Goal: Feedback & Contribution: Leave review/rating

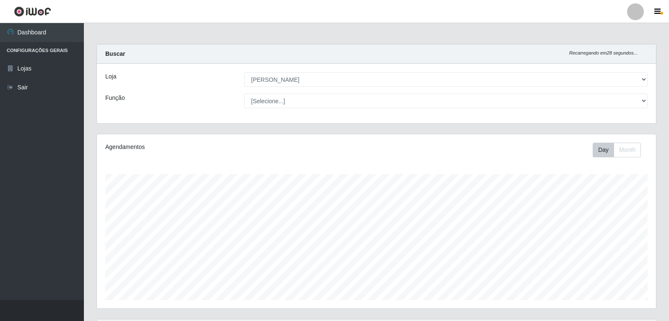
select select "523"
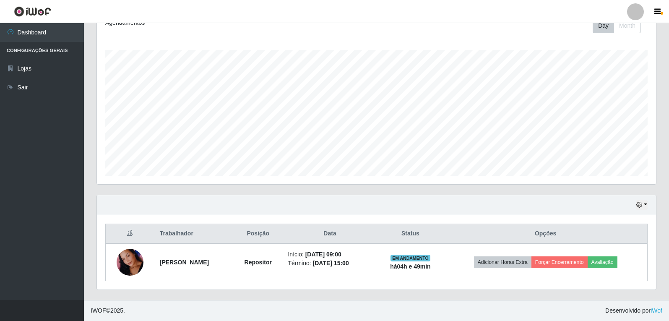
scroll to position [174, 559]
click at [644, 203] on button "button" at bounding box center [642, 205] width 12 height 10
click at [610, 171] on button "1 Semana" at bounding box center [614, 174] width 66 height 18
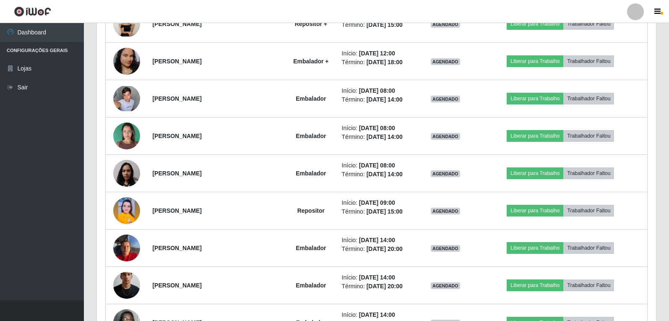
scroll to position [1002, 0]
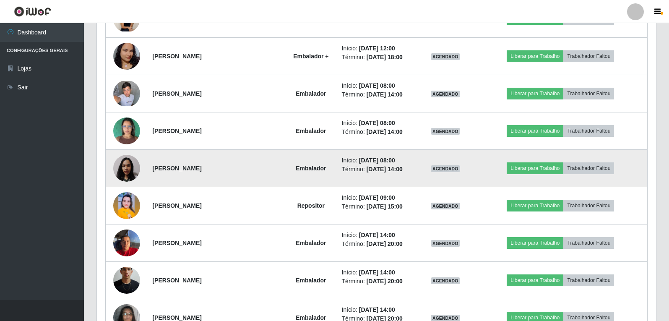
click at [125, 173] on img at bounding box center [126, 169] width 27 height 36
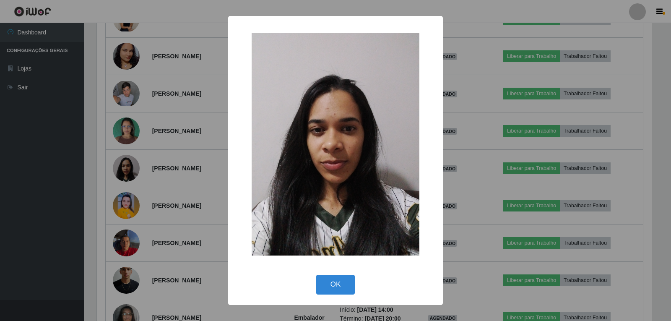
click at [199, 204] on div "× OK Cancel" at bounding box center [335, 160] width 671 height 321
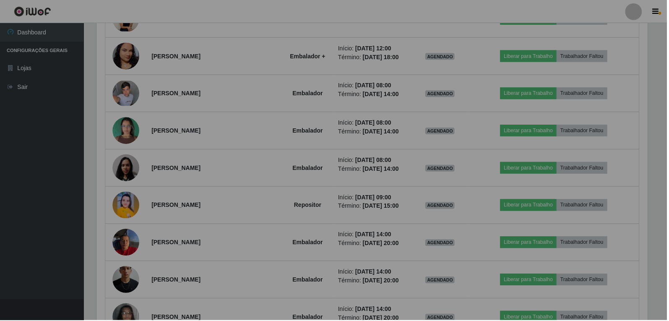
scroll to position [174, 559]
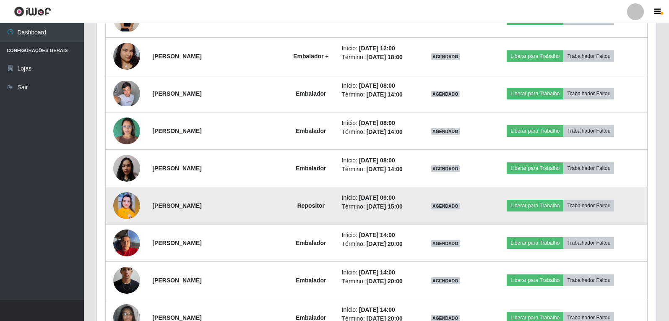
click at [124, 207] on img at bounding box center [126, 205] width 27 height 27
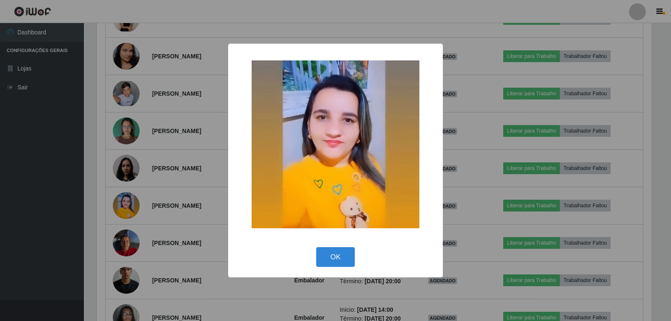
click at [184, 202] on div "× OK Cancel" at bounding box center [335, 160] width 671 height 321
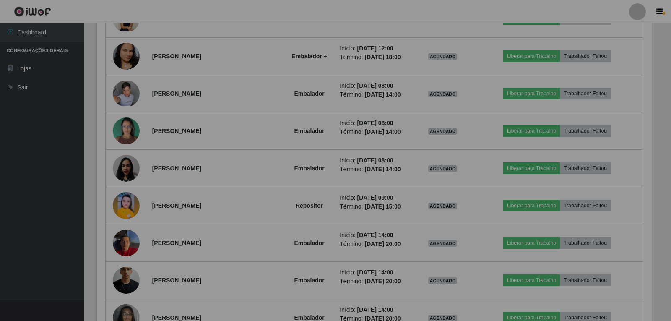
scroll to position [174, 559]
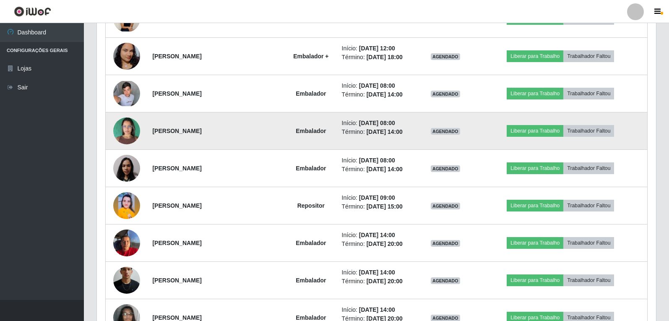
click at [125, 135] on img at bounding box center [126, 131] width 27 height 36
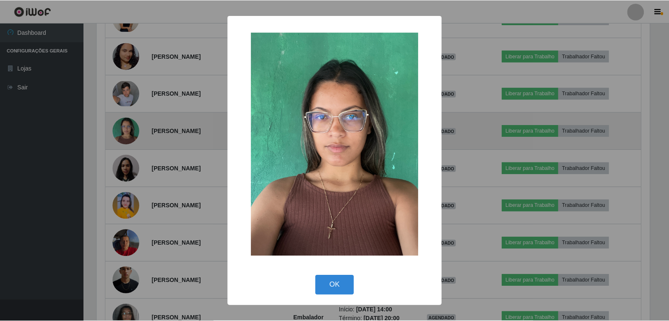
scroll to position [174, 555]
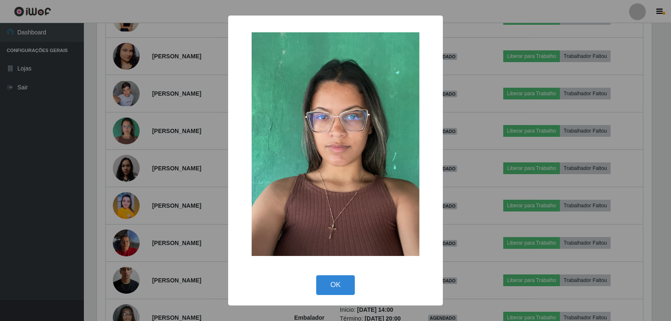
click at [177, 171] on div "× OK Cancel" at bounding box center [335, 160] width 671 height 321
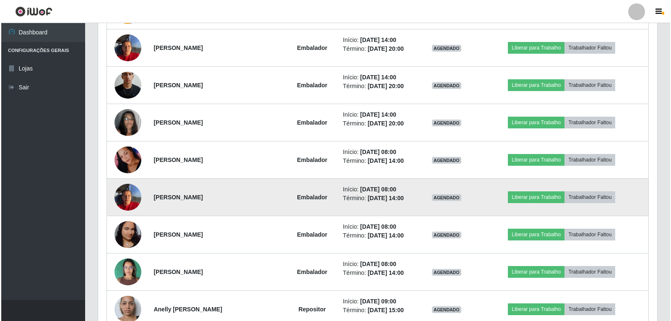
scroll to position [1211, 0]
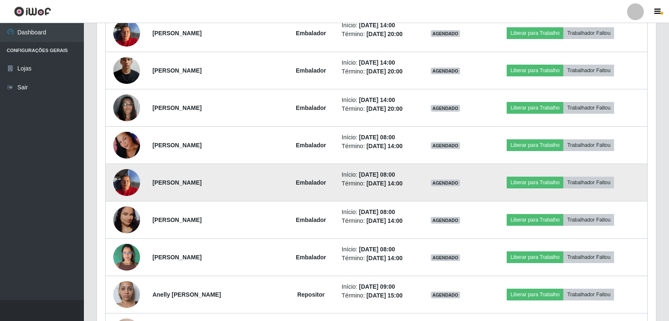
click at [128, 189] on img at bounding box center [126, 182] width 27 height 36
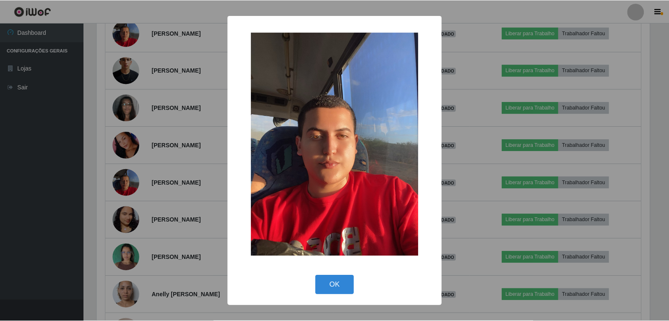
scroll to position [174, 555]
click at [194, 190] on div "× OK Cancel" at bounding box center [335, 160] width 671 height 321
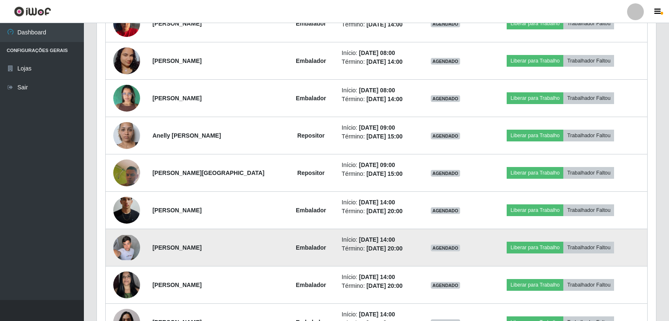
scroll to position [1421, 0]
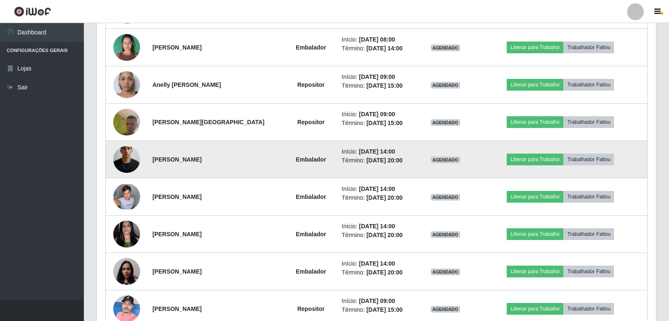
click at [129, 158] on img at bounding box center [126, 160] width 27 height 60
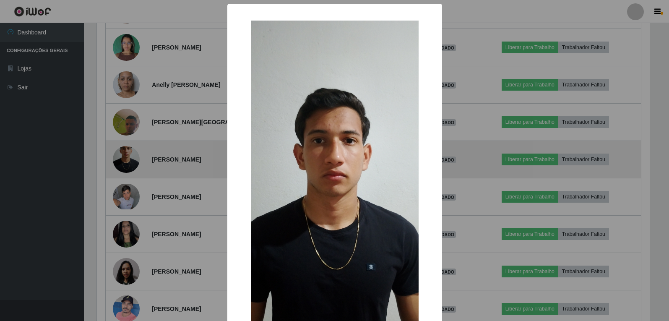
scroll to position [174, 555]
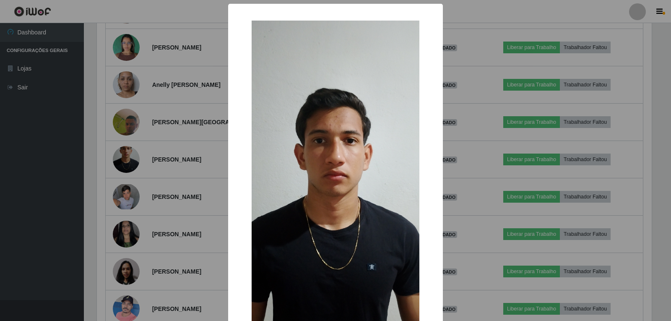
click at [187, 174] on div "× OK Cancel" at bounding box center [335, 160] width 671 height 321
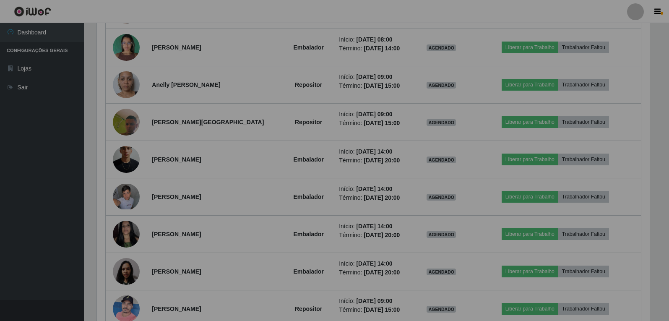
scroll to position [0, 0]
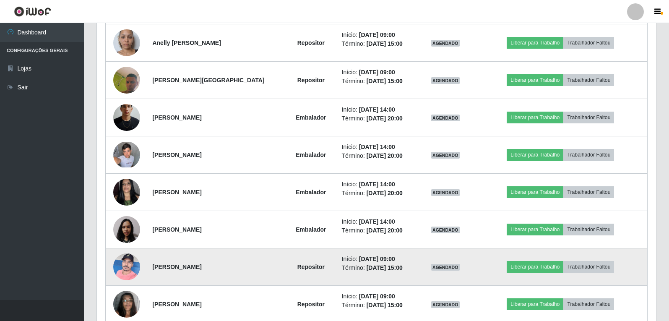
click at [133, 265] on img at bounding box center [126, 267] width 27 height 36
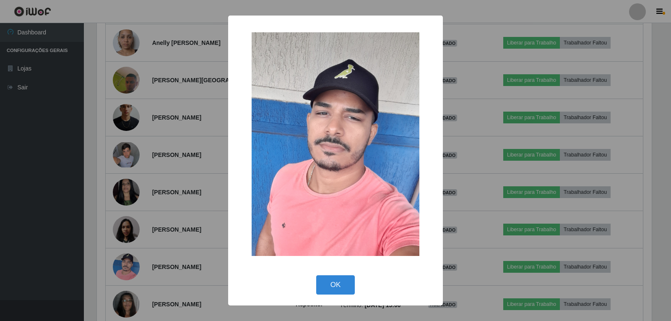
click at [188, 179] on div "× OK Cancel" at bounding box center [335, 160] width 671 height 321
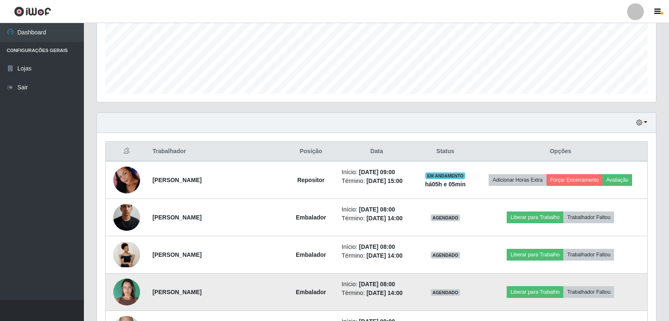
scroll to position [252, 0]
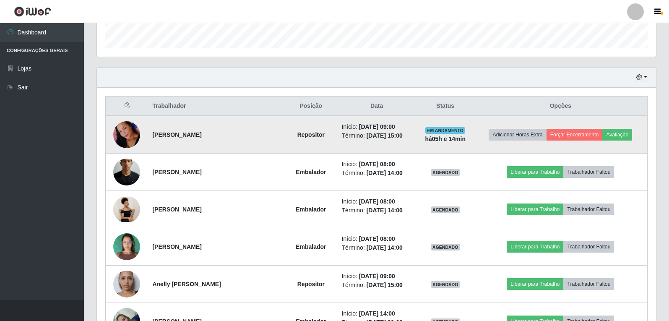
click at [122, 131] on img at bounding box center [126, 135] width 27 height 58
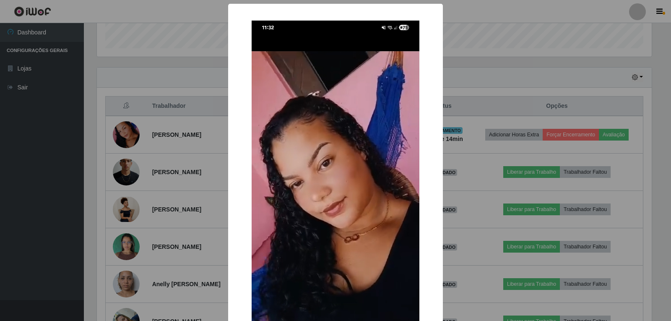
click at [499, 75] on div "× OK Cancel" at bounding box center [335, 160] width 671 height 321
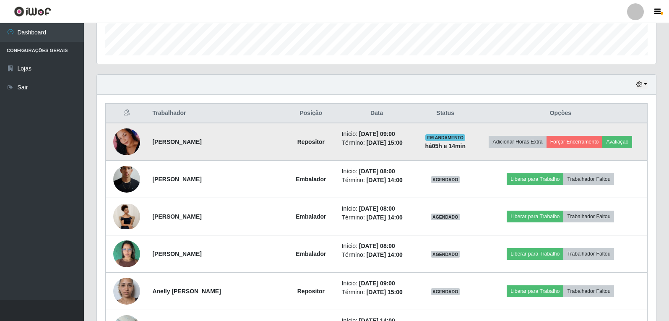
scroll to position [252, 0]
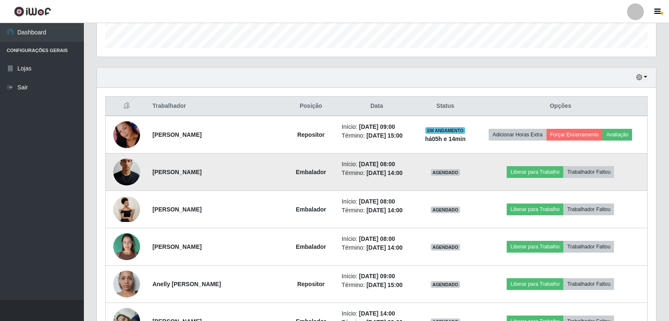
click at [134, 171] on img at bounding box center [126, 172] width 27 height 60
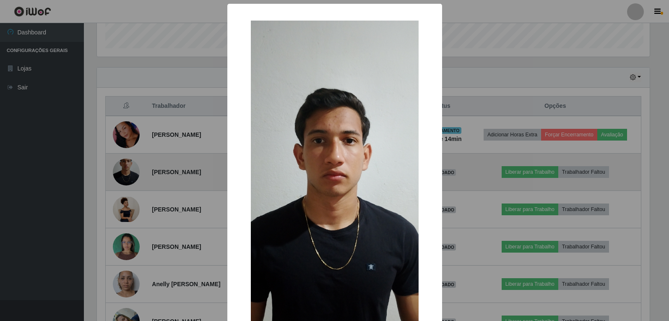
scroll to position [174, 555]
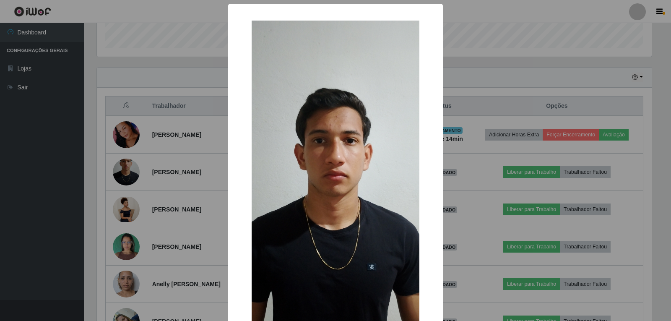
click at [455, 72] on div "× OK Cancel" at bounding box center [335, 160] width 671 height 321
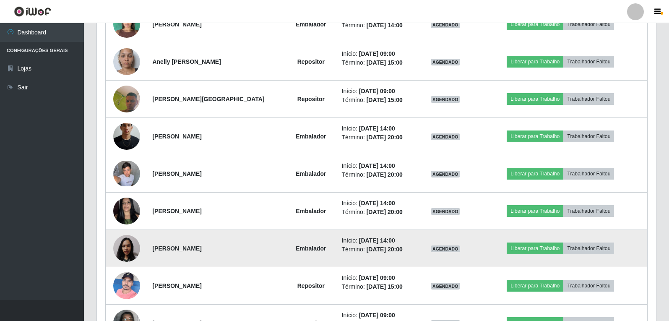
scroll to position [1505, 0]
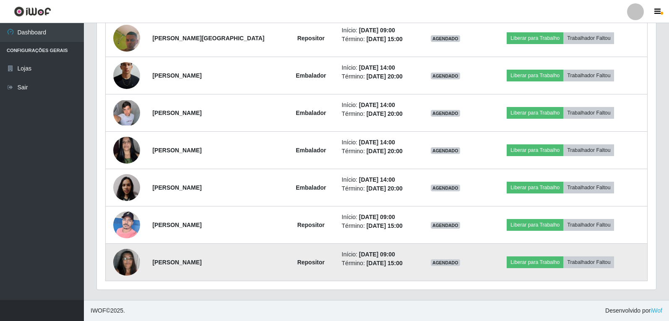
click at [380, 260] on time "[DATE] 15:00" at bounding box center [384, 263] width 36 height 7
click at [297, 260] on strong "Repositor" at bounding box center [310, 262] width 27 height 7
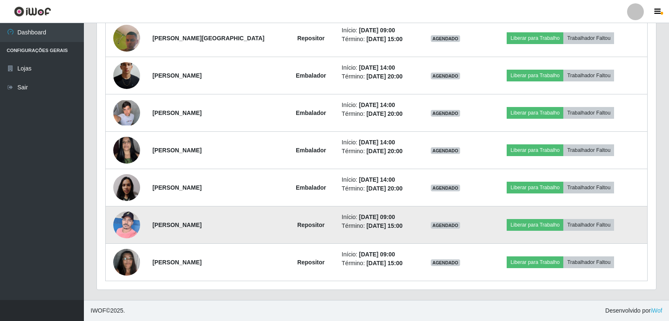
click at [300, 225] on strong "Repositor" at bounding box center [310, 224] width 27 height 7
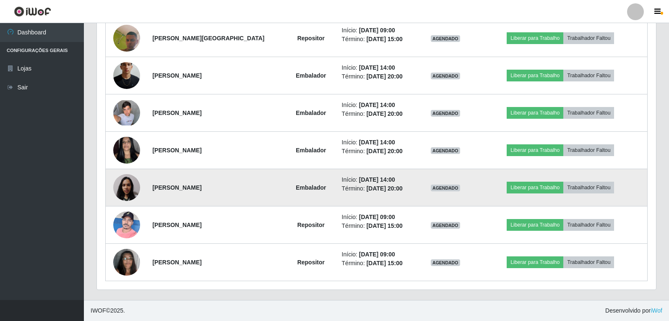
click at [296, 184] on strong "Embalador" at bounding box center [311, 187] width 30 height 7
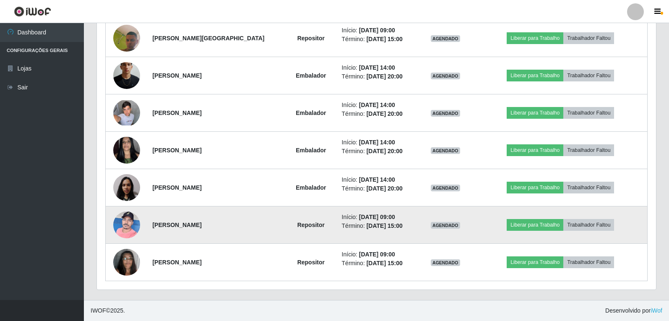
click at [288, 219] on td "Repositor" at bounding box center [310, 224] width 51 height 37
click at [297, 226] on strong "Repositor" at bounding box center [310, 224] width 27 height 7
click at [297, 227] on strong "Repositor" at bounding box center [310, 224] width 27 height 7
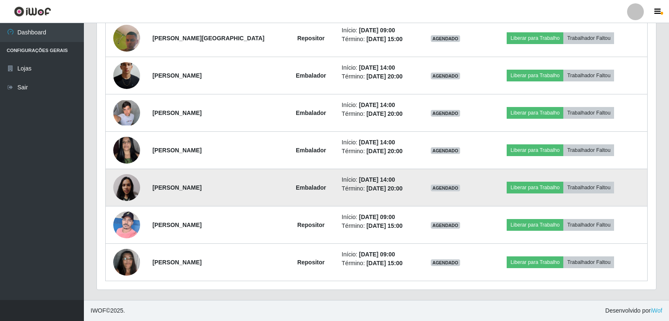
click at [265, 178] on td "[PERSON_NAME]" at bounding box center [216, 187] width 138 height 37
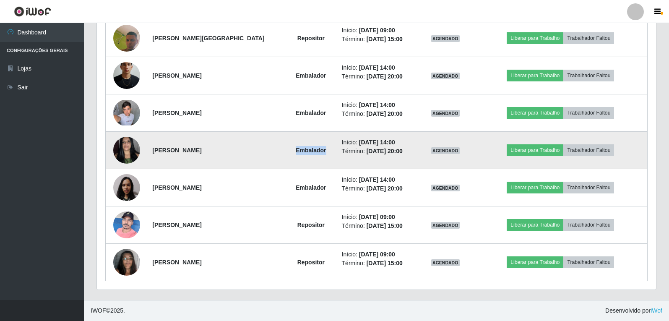
drag, startPoint x: 280, startPoint y: 151, endPoint x: 318, endPoint y: 148, distance: 38.2
click at [318, 148] on td "Embalador" at bounding box center [310, 150] width 51 height 37
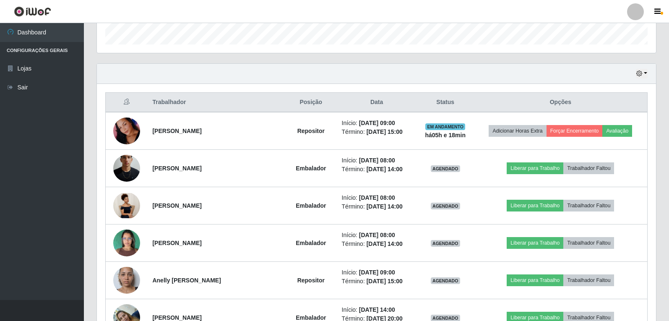
scroll to position [252, 0]
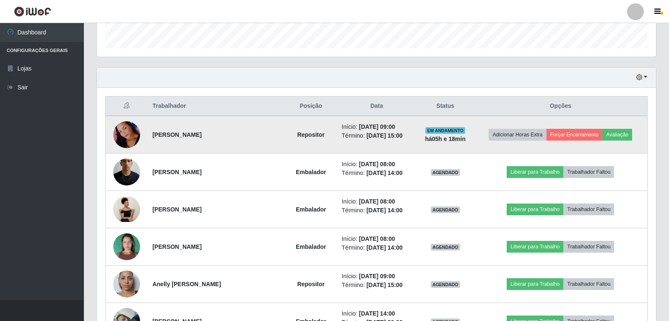
click at [448, 142] on strong "há 05 h e 18 min" at bounding box center [445, 138] width 41 height 7
click at [438, 143] on td "EM ANDAMENTO há 05 h e 18 min" at bounding box center [445, 135] width 57 height 38
click at [436, 142] on strong "há 05 h e 18 min" at bounding box center [445, 138] width 41 height 7
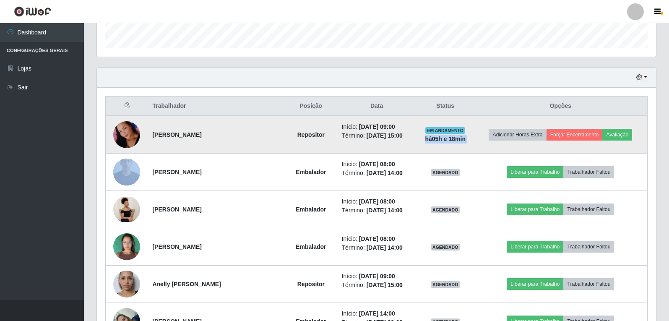
click at [436, 142] on strong "há 05 h e 18 min" at bounding box center [445, 138] width 41 height 7
click at [435, 142] on strong "há 05 h e 18 min" at bounding box center [445, 138] width 41 height 7
click at [436, 142] on strong "há 05 h e 18 min" at bounding box center [445, 138] width 41 height 7
click at [442, 134] on span "EM ANDAMENTO" at bounding box center [445, 130] width 40 height 7
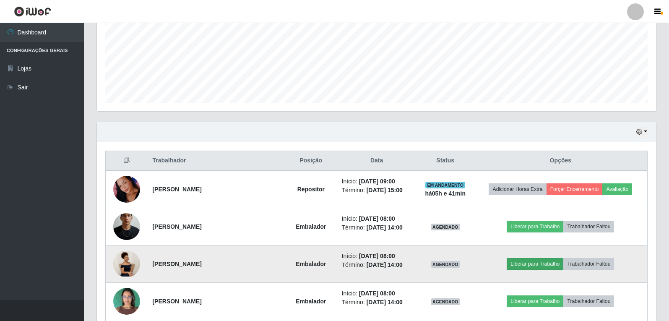
scroll to position [210, 0]
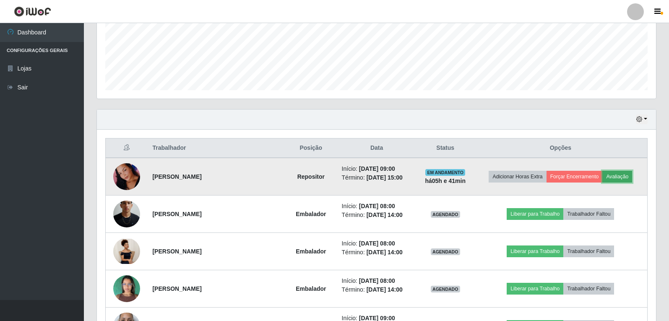
click at [618, 176] on button "Avaliação" at bounding box center [617, 177] width 30 height 12
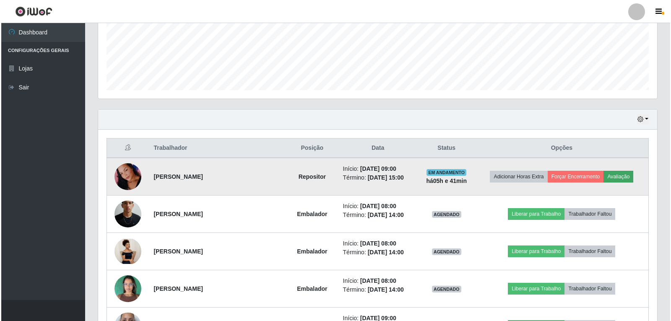
scroll to position [174, 555]
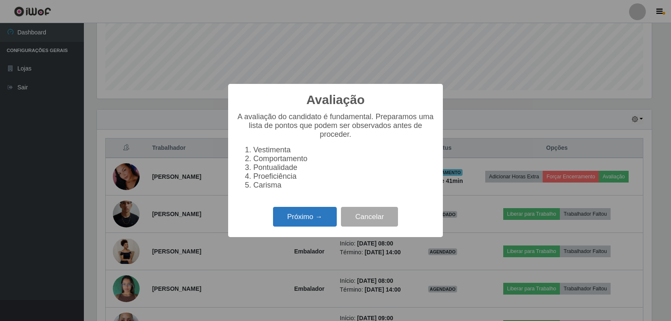
click at [294, 221] on button "Próximo →" at bounding box center [305, 217] width 64 height 20
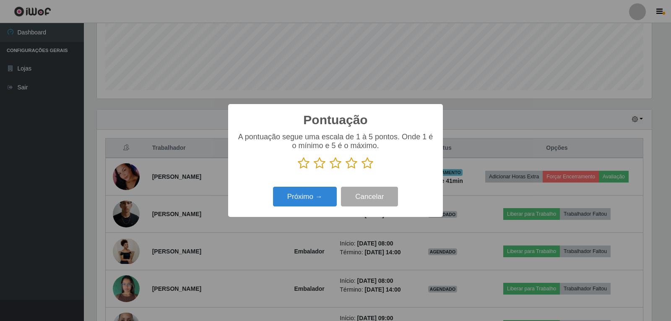
scroll to position [419053, 418673]
click at [369, 166] on icon at bounding box center [367, 163] width 12 height 13
click at [361, 169] on input "radio" at bounding box center [361, 169] width 0 height 0
click at [319, 197] on button "Próximo →" at bounding box center [305, 197] width 64 height 20
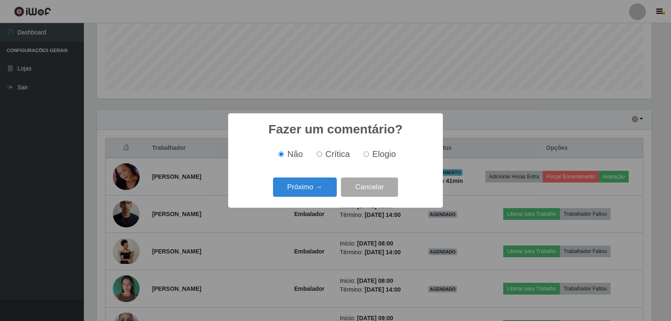
click at [367, 153] on input "Elogio" at bounding box center [365, 153] width 5 height 5
radio input "true"
click at [318, 188] on button "Próximo →" at bounding box center [305, 187] width 64 height 20
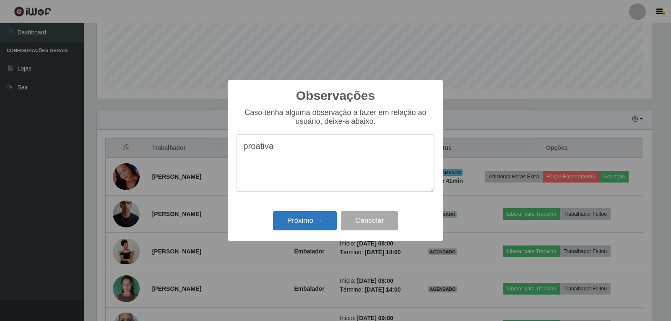
type textarea "proativa"
click at [303, 221] on button "Próximo →" at bounding box center [305, 221] width 64 height 20
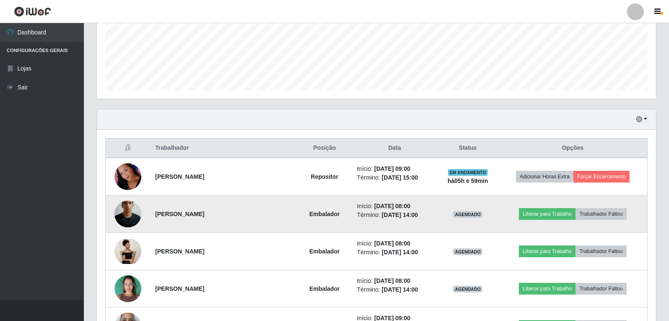
scroll to position [168, 0]
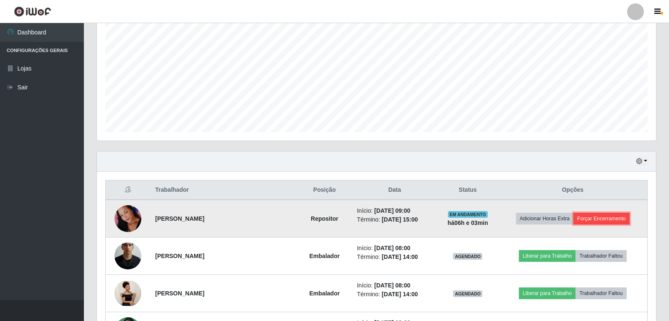
click at [602, 219] on button "Forçar Encerramento" at bounding box center [601, 219] width 56 height 12
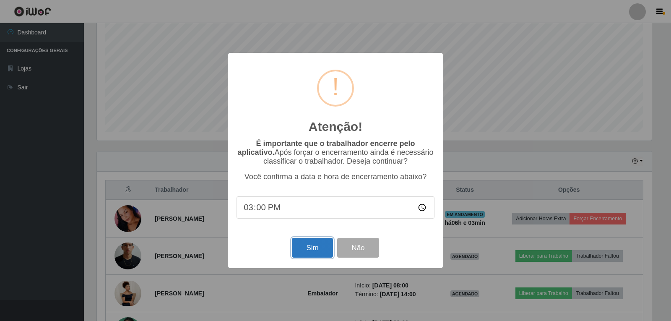
click at [310, 251] on button "Sim" at bounding box center [312, 248] width 41 height 20
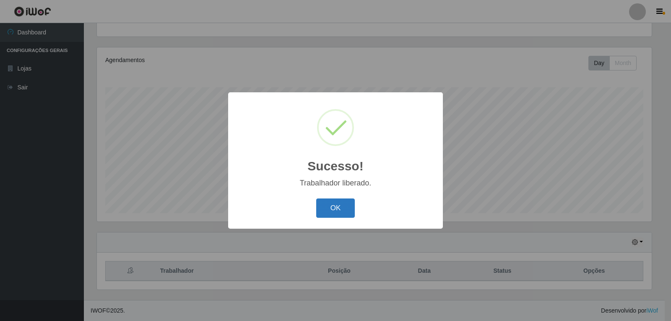
click at [346, 215] on button "OK" at bounding box center [335, 208] width 39 height 20
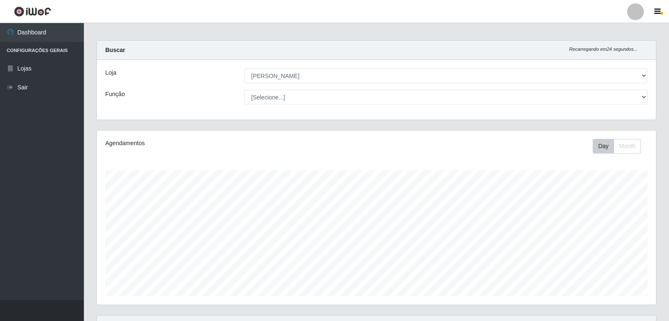
scroll to position [0, 0]
